Goal: Task Accomplishment & Management: Manage account settings

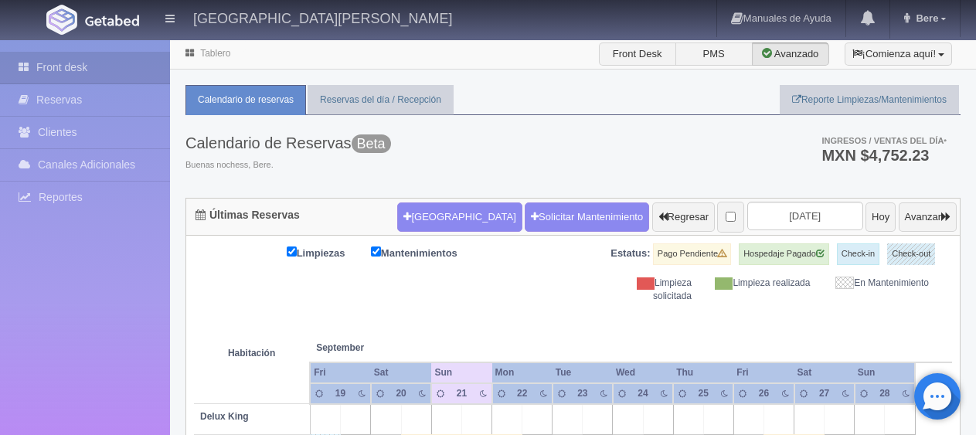
click at [571, 308] on th at bounding box center [567, 332] width 90 height 59
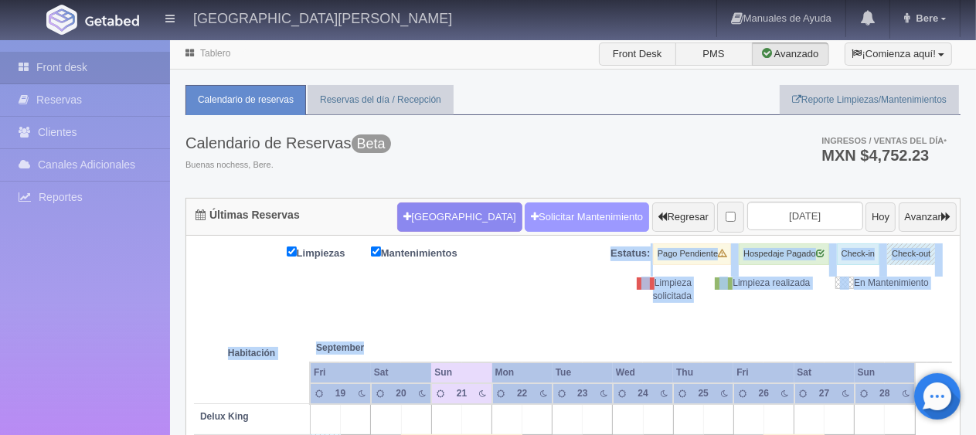
drag, startPoint x: 876, startPoint y: 304, endPoint x: 589, endPoint y: 212, distance: 300.7
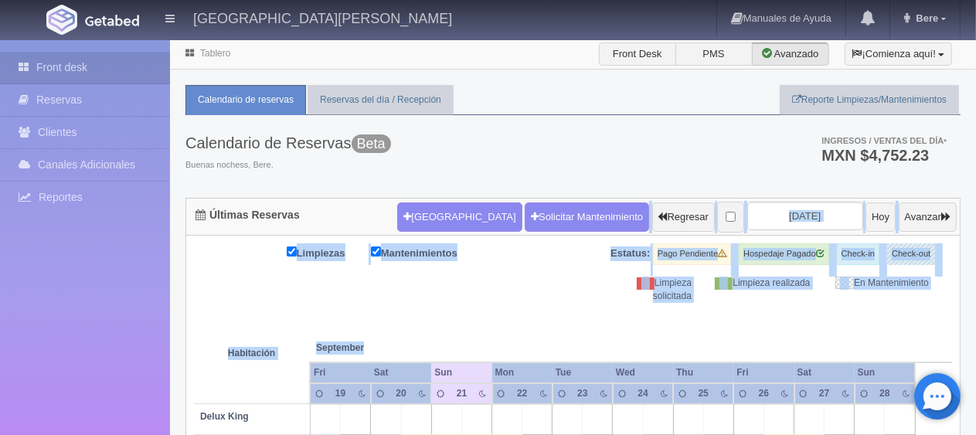
click at [620, 287] on div "Limpieza solicitada" at bounding box center [644, 290] width 118 height 26
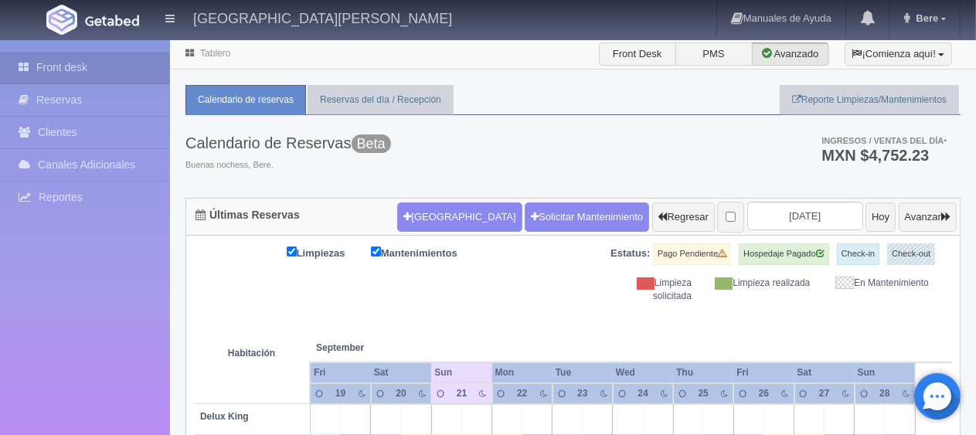
click at [630, 142] on div "Calendario de Reservas Beta Buenas nochess, Bere. Ingresos / Ventas del día * M…" at bounding box center [572, 156] width 775 height 83
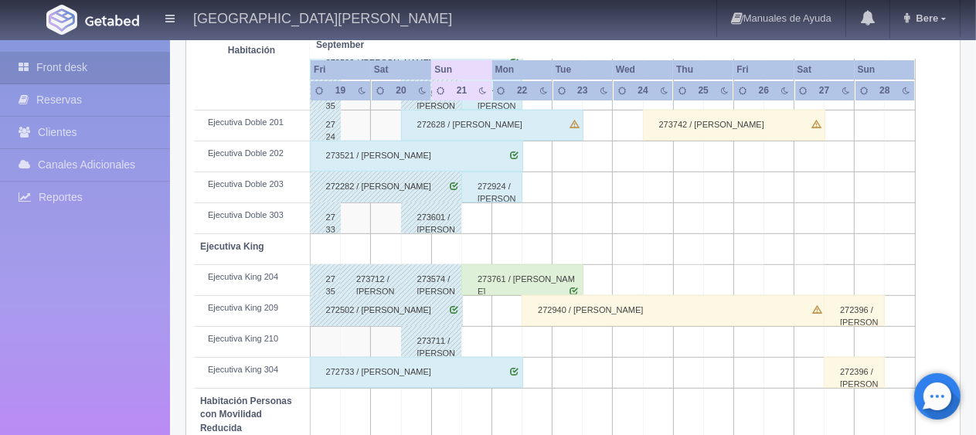
scroll to position [834, 0]
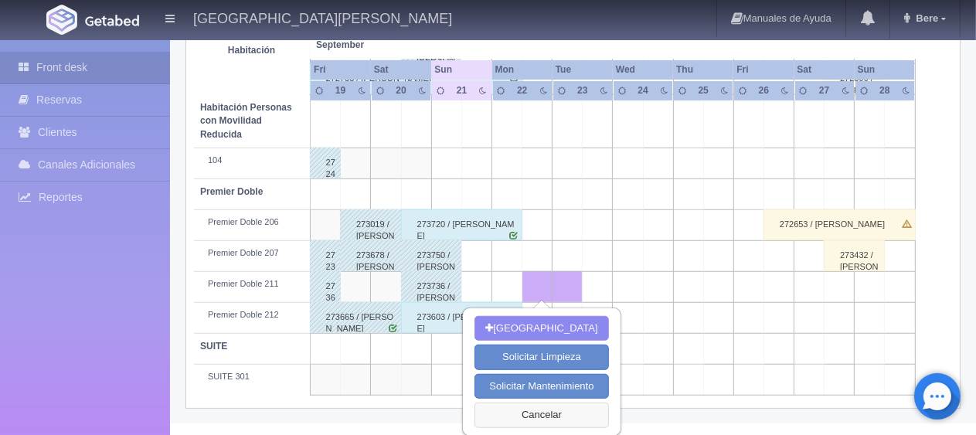
click at [550, 409] on button "Cancelar" at bounding box center [541, 414] width 134 height 25
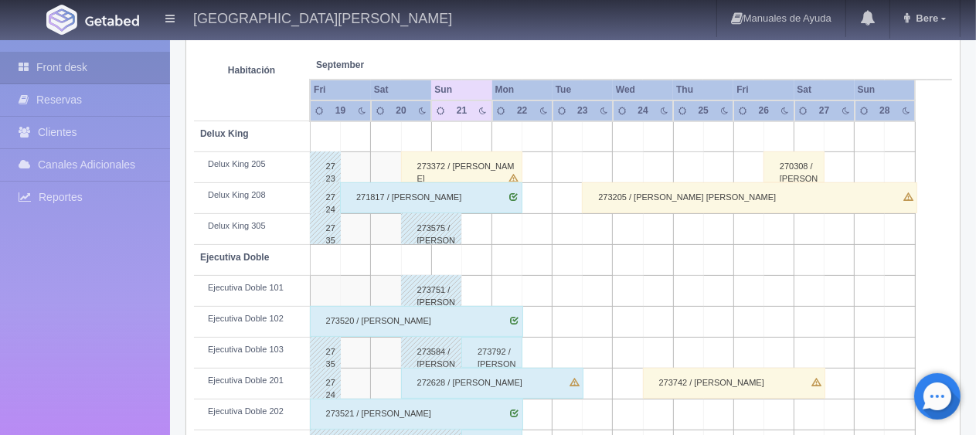
scroll to position [0, 0]
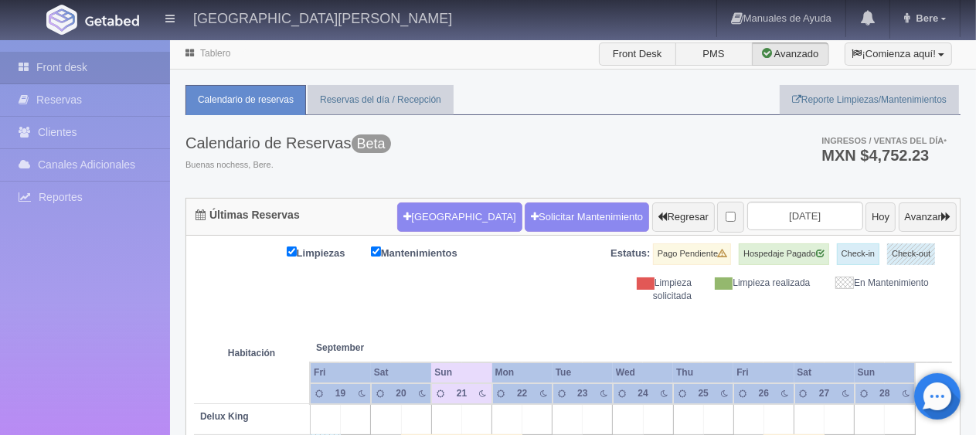
click at [236, 327] on td "Habitación" at bounding box center [252, 353] width 116 height 100
drag, startPoint x: 375, startPoint y: 311, endPoint x: 215, endPoint y: 152, distance: 225.6
click at [343, 182] on div "Calendario de Reservas Beta Buenas nochess, Bere." at bounding box center [287, 153] width 205 height 76
drag, startPoint x: 683, startPoint y: 273, endPoint x: 280, endPoint y: 94, distance: 440.3
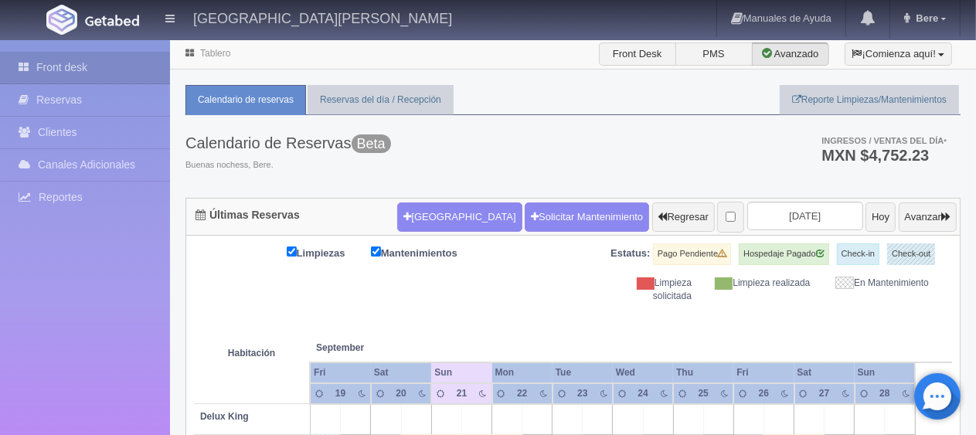
click at [368, 159] on span "Buenas nochess, Bere." at bounding box center [287, 165] width 205 height 12
drag, startPoint x: 511, startPoint y: 152, endPoint x: 228, endPoint y: 126, distance: 283.9
click at [228, 126] on div "Calendario de Reservas Beta Buenas nochess, Bere. Ingresos / Ventas del día * M…" at bounding box center [572, 156] width 775 height 83
click at [250, 134] on h3 "Calendario de Reservas Beta" at bounding box center [287, 142] width 205 height 17
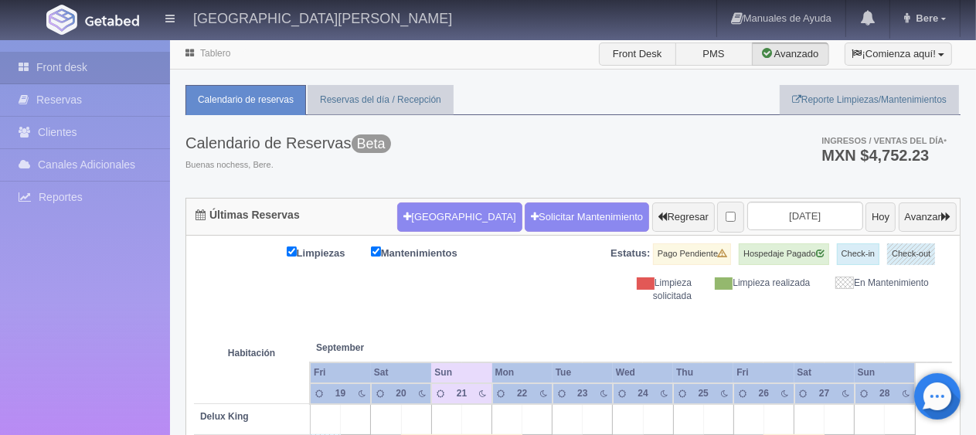
drag, startPoint x: 284, startPoint y: 161, endPoint x: 187, endPoint y: 135, distance: 99.9
click at [187, 135] on div "Calendario de Reservas Beta Buenas nochess, Bere." at bounding box center [287, 153] width 205 height 76
click at [295, 165] on span "Buenas nochess, Bere." at bounding box center [287, 165] width 205 height 12
drag, startPoint x: 815, startPoint y: 295, endPoint x: 328, endPoint y: 195, distance: 497.5
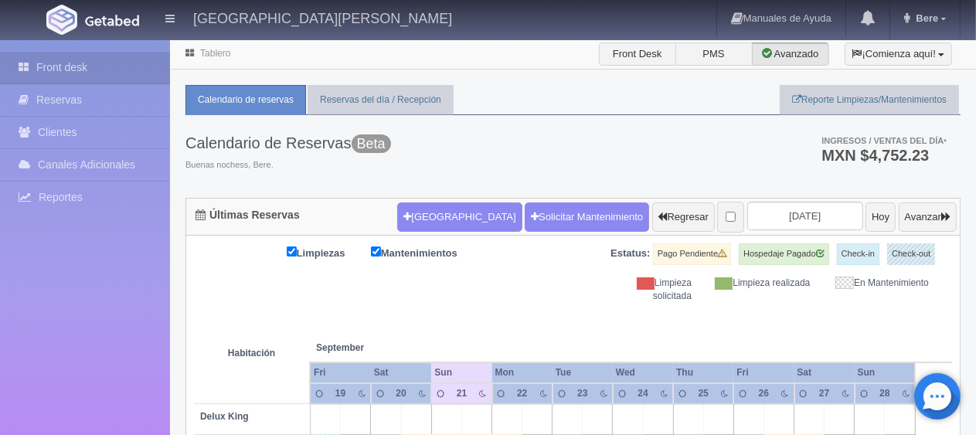
click at [695, 295] on div "Limpieza solicitada" at bounding box center [644, 290] width 118 height 26
drag, startPoint x: 949, startPoint y: 295, endPoint x: 569, endPoint y: 144, distance: 409.1
click at [574, 151] on div "Calendario de Reservas Beta Buenas nochess, Bere. Ingresos / Ventas del día * M…" at bounding box center [572, 156] width 775 height 83
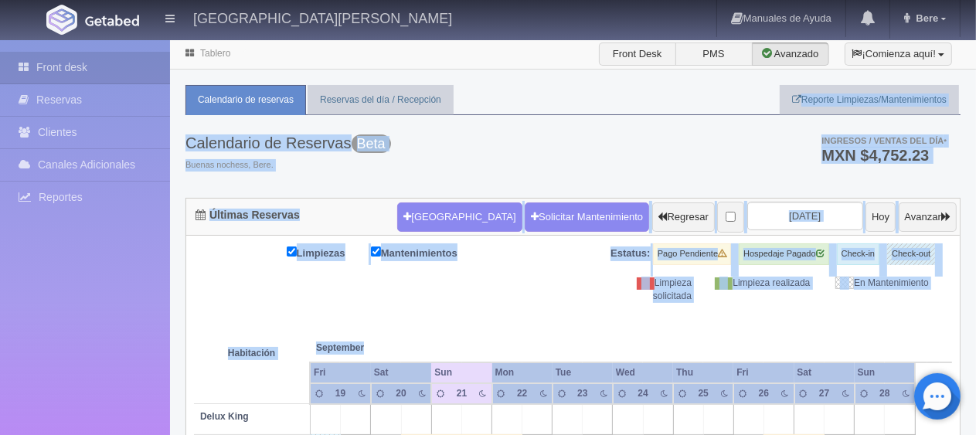
drag, startPoint x: 895, startPoint y: 293, endPoint x: 511, endPoint y: 76, distance: 440.7
click at [559, 119] on div "Calendario de Reservas Beta Buenas nochess, Bere. Ingresos / Ventas del día * M…" at bounding box center [572, 156] width 775 height 83
